Goal: Information Seeking & Learning: Learn about a topic

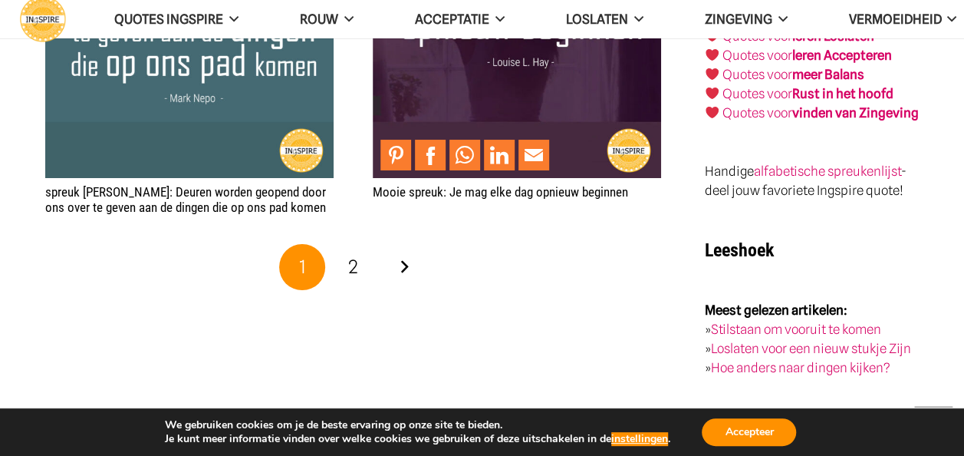
scroll to position [3068, 0]
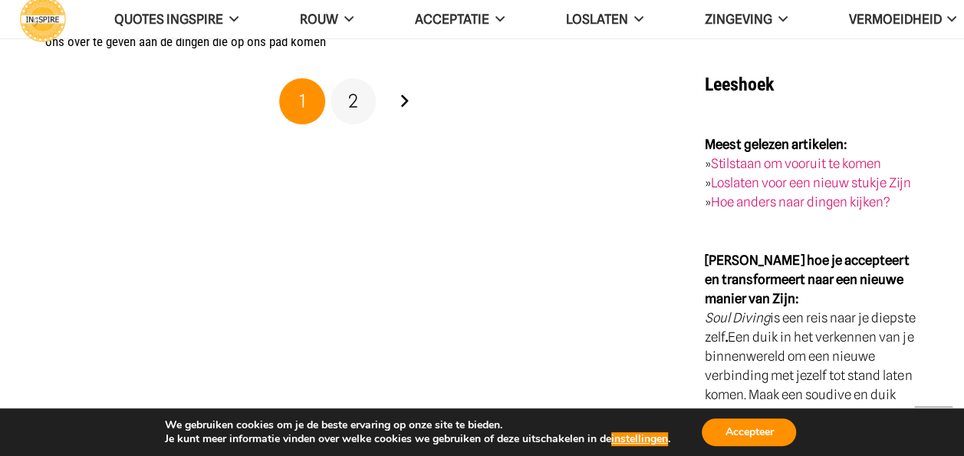
click at [355, 102] on span "2" at bounding box center [353, 101] width 10 height 22
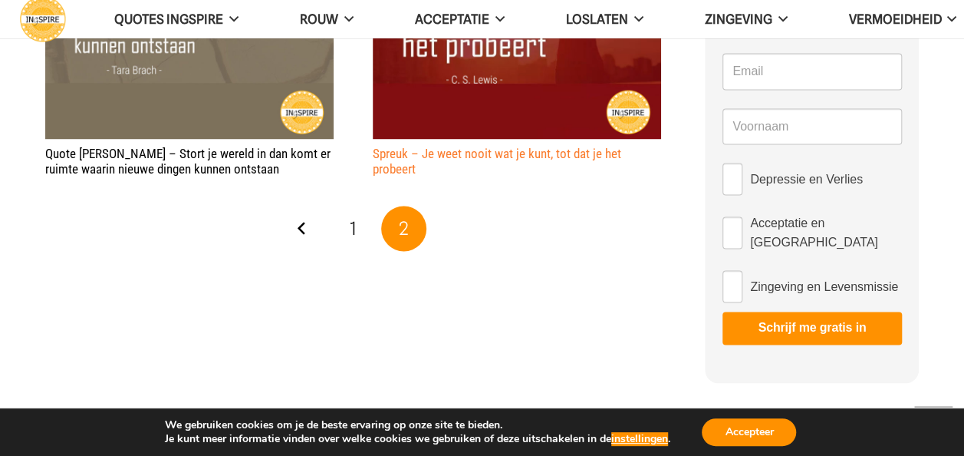
scroll to position [1074, 0]
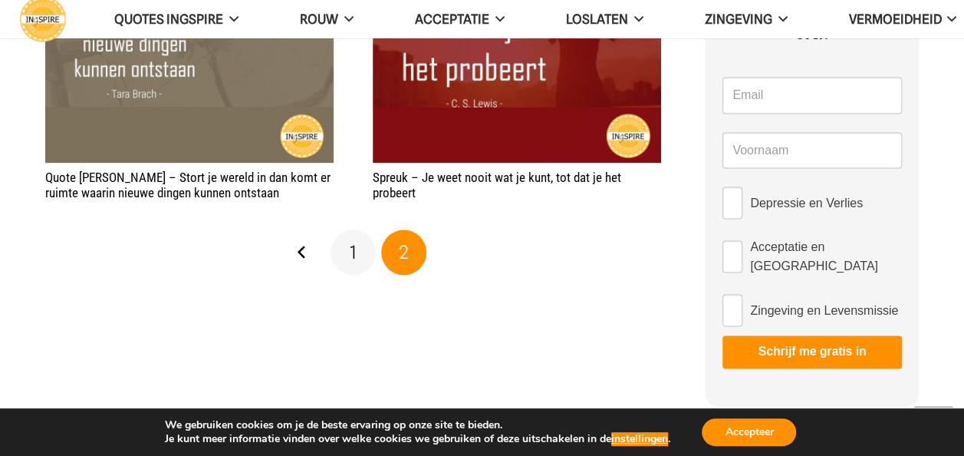
click at [349, 252] on link "1" at bounding box center [354, 252] width 46 height 46
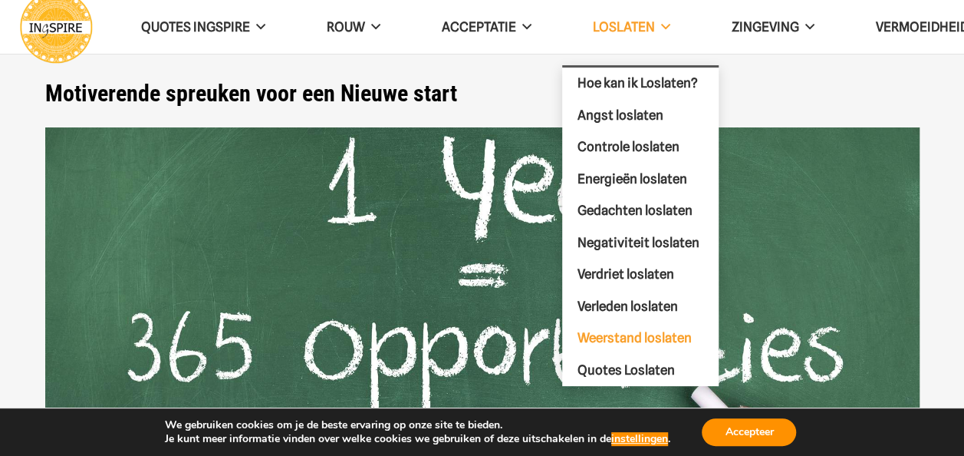
click at [621, 330] on span "Weerstand loslaten" at bounding box center [635, 337] width 114 height 15
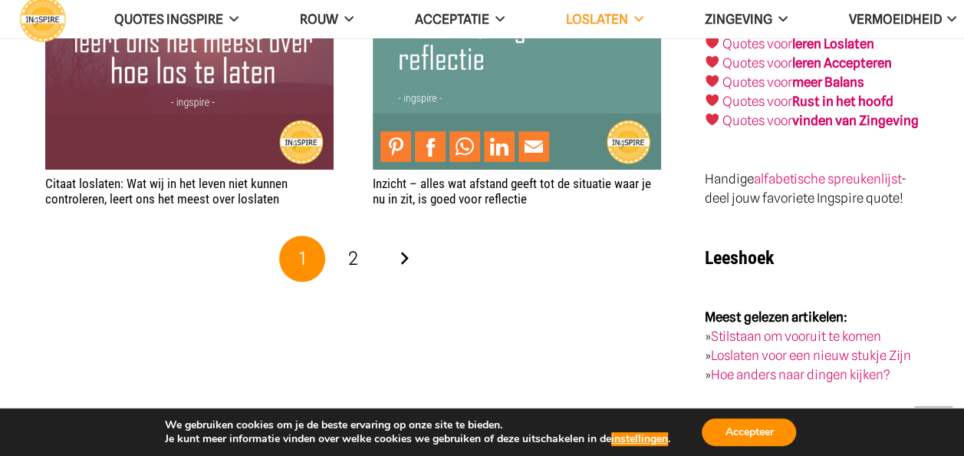
scroll to position [3145, 0]
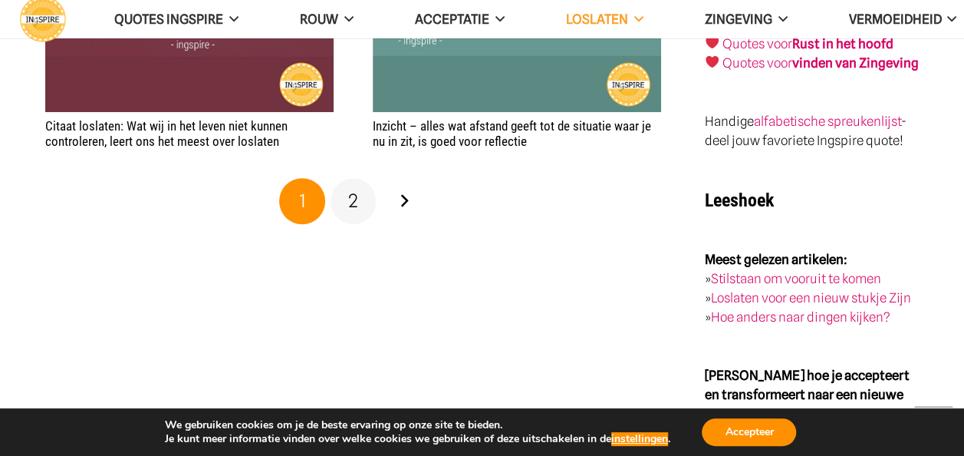
click at [353, 195] on span "2" at bounding box center [353, 200] width 10 height 22
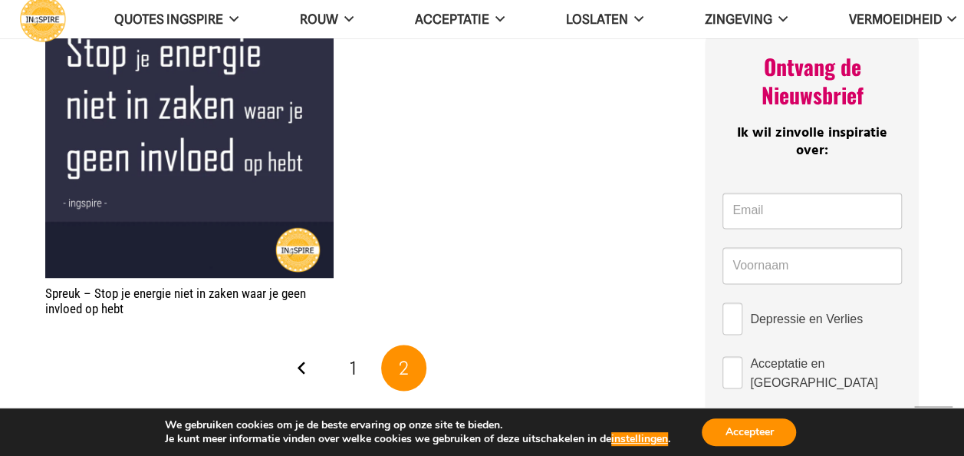
scroll to position [767, 0]
